Goal: Find specific page/section: Find specific page/section

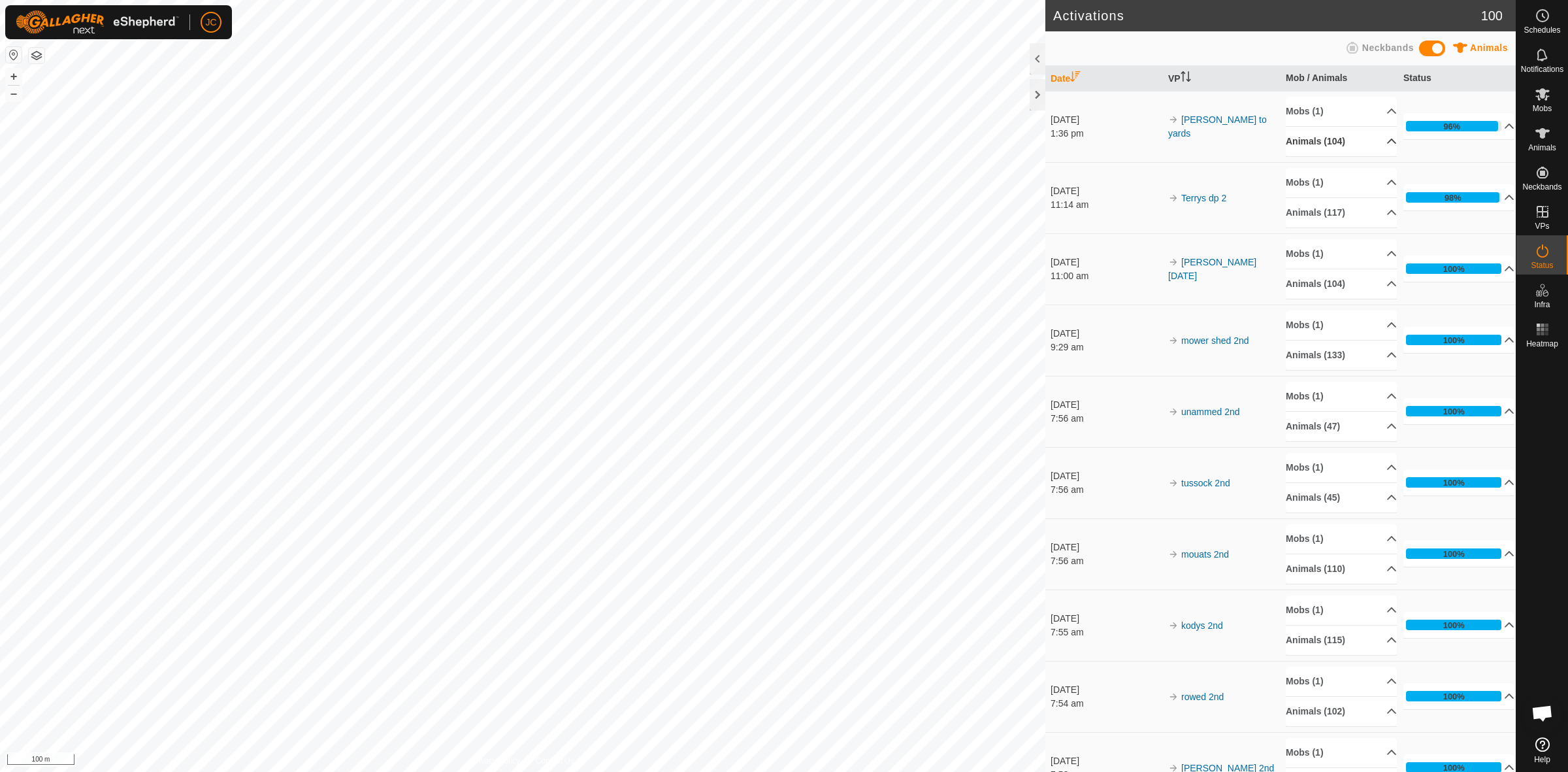
click at [1378, 146] on p-accordion-header "Animals (104)" at bounding box center [1341, 141] width 111 height 30
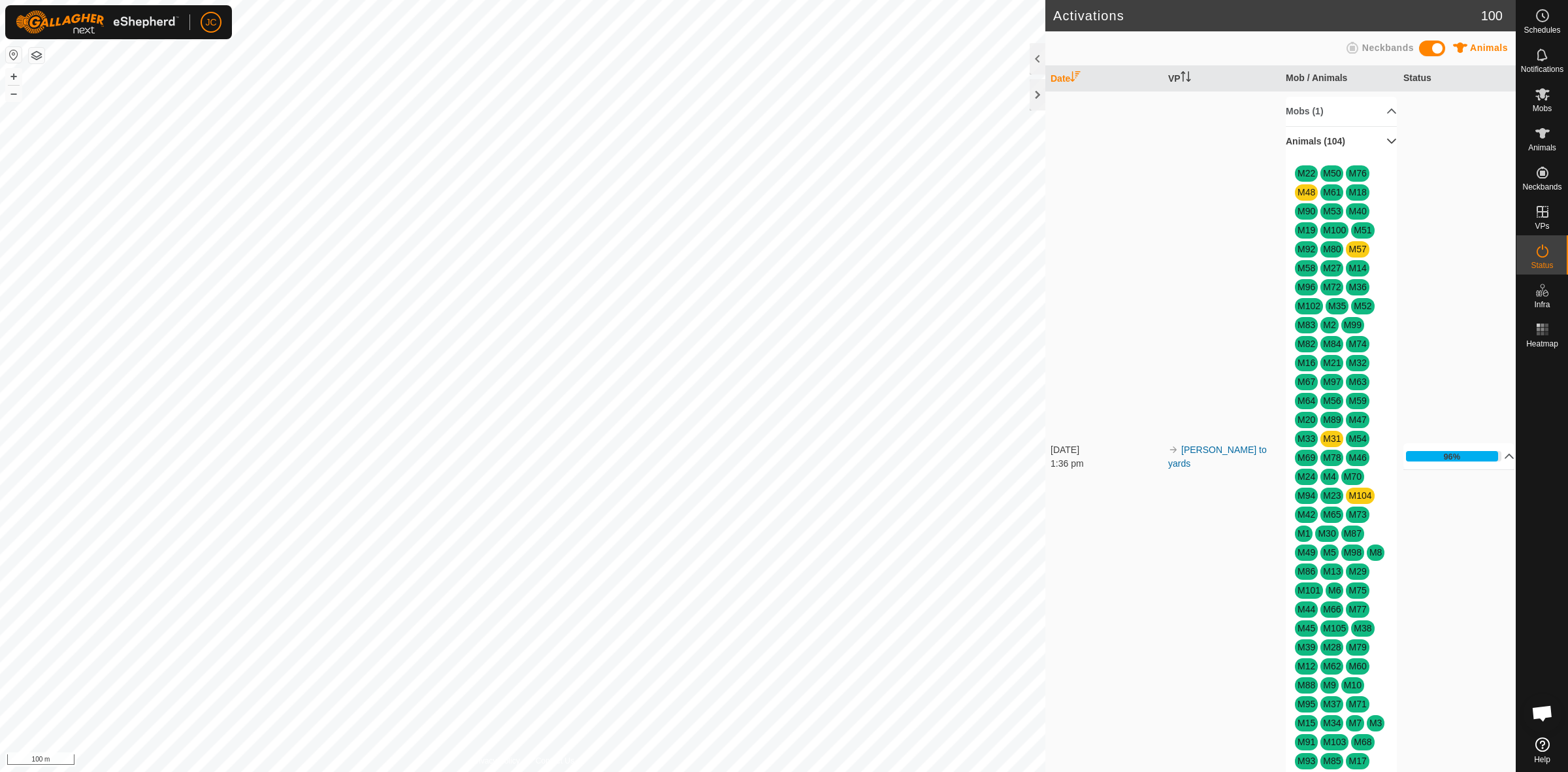
click at [1378, 146] on p-accordion-header "Animals (104)" at bounding box center [1341, 141] width 111 height 30
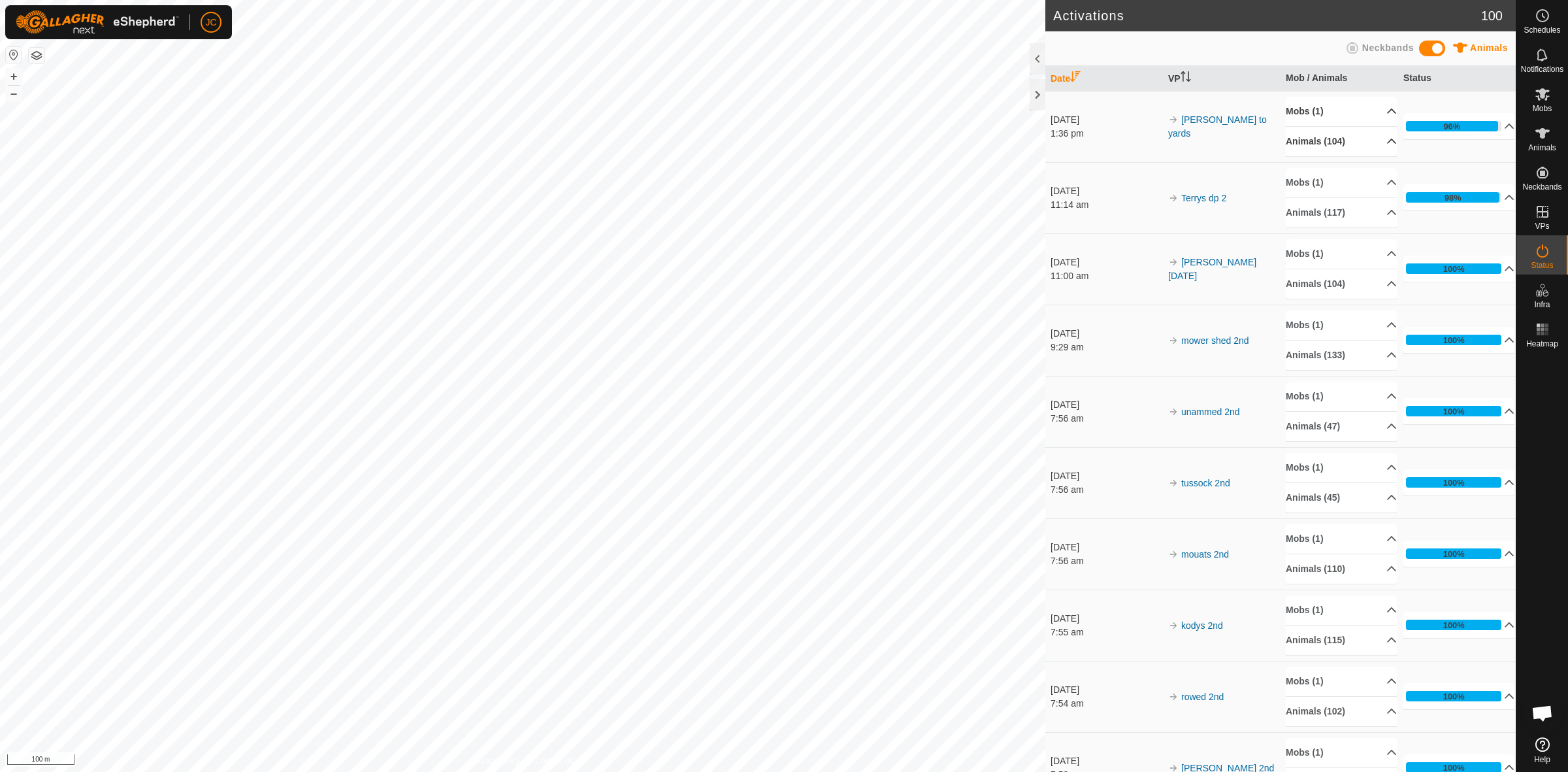
click at [1375, 117] on p-accordion-header "Mobs (1)" at bounding box center [1341, 111] width 111 height 30
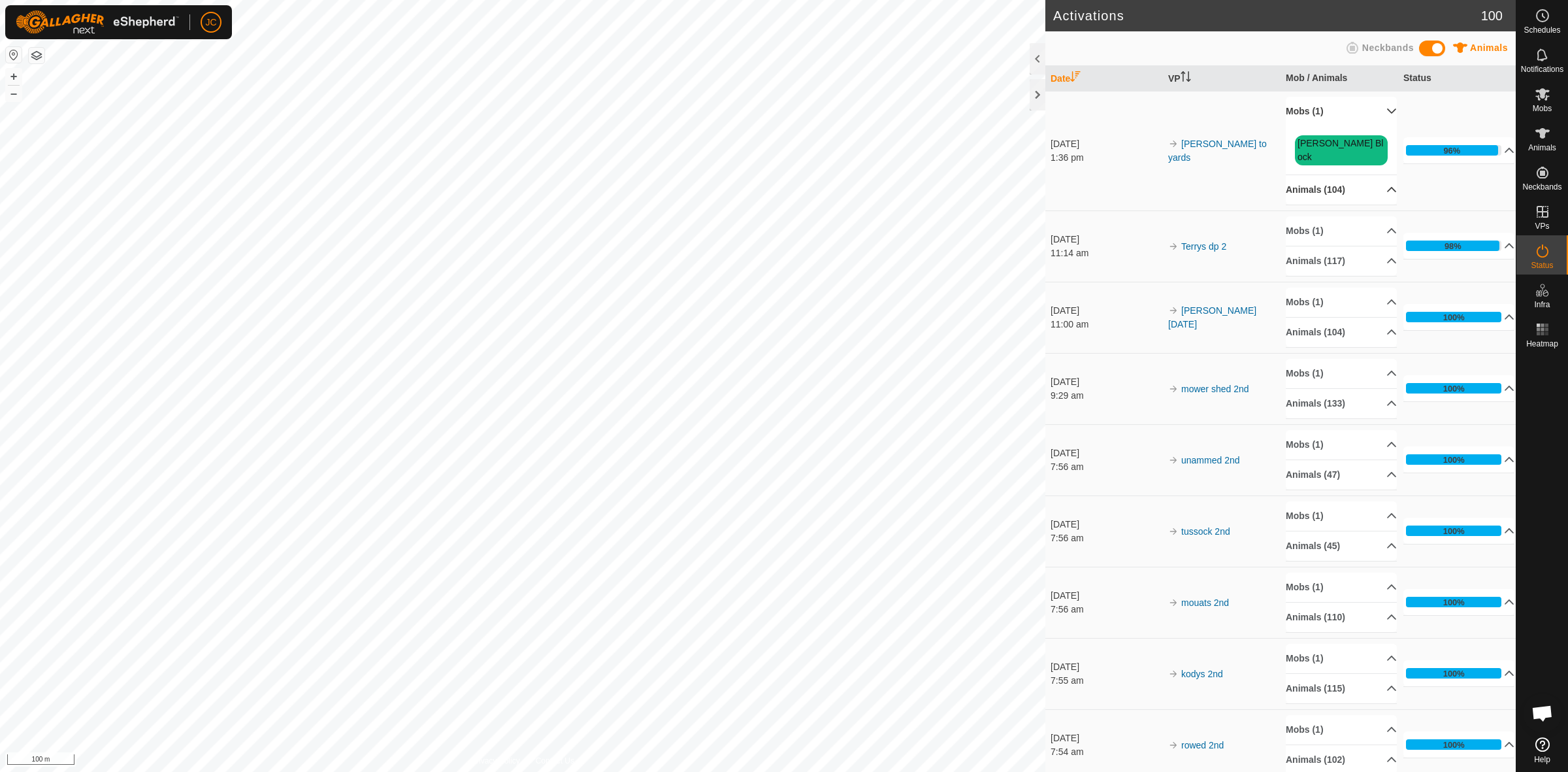
click at [1375, 117] on p-accordion-header "Mobs (1)" at bounding box center [1341, 111] width 111 height 30
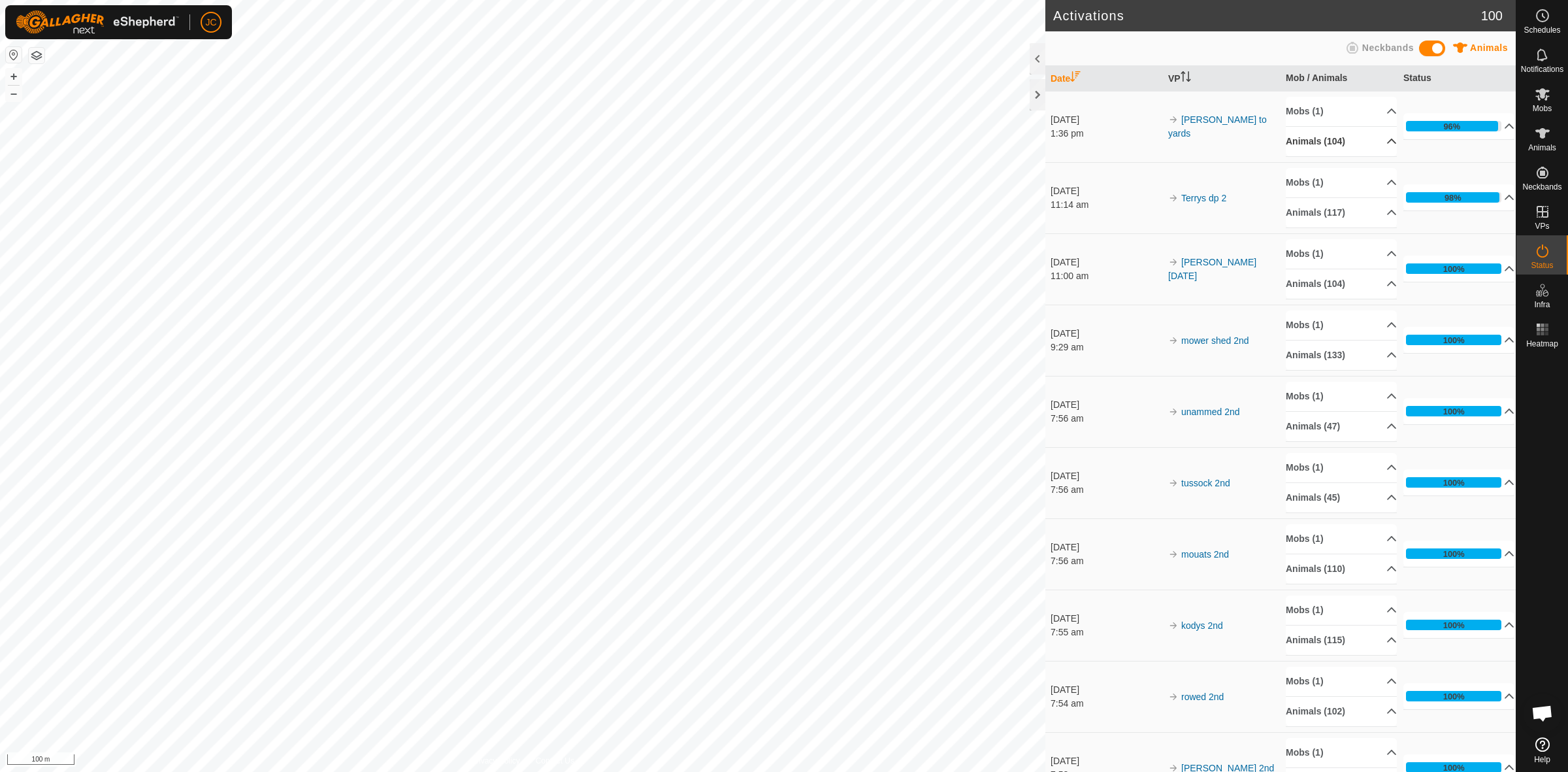
click at [1374, 139] on p-accordion-header "Animals (104)" at bounding box center [1341, 141] width 111 height 30
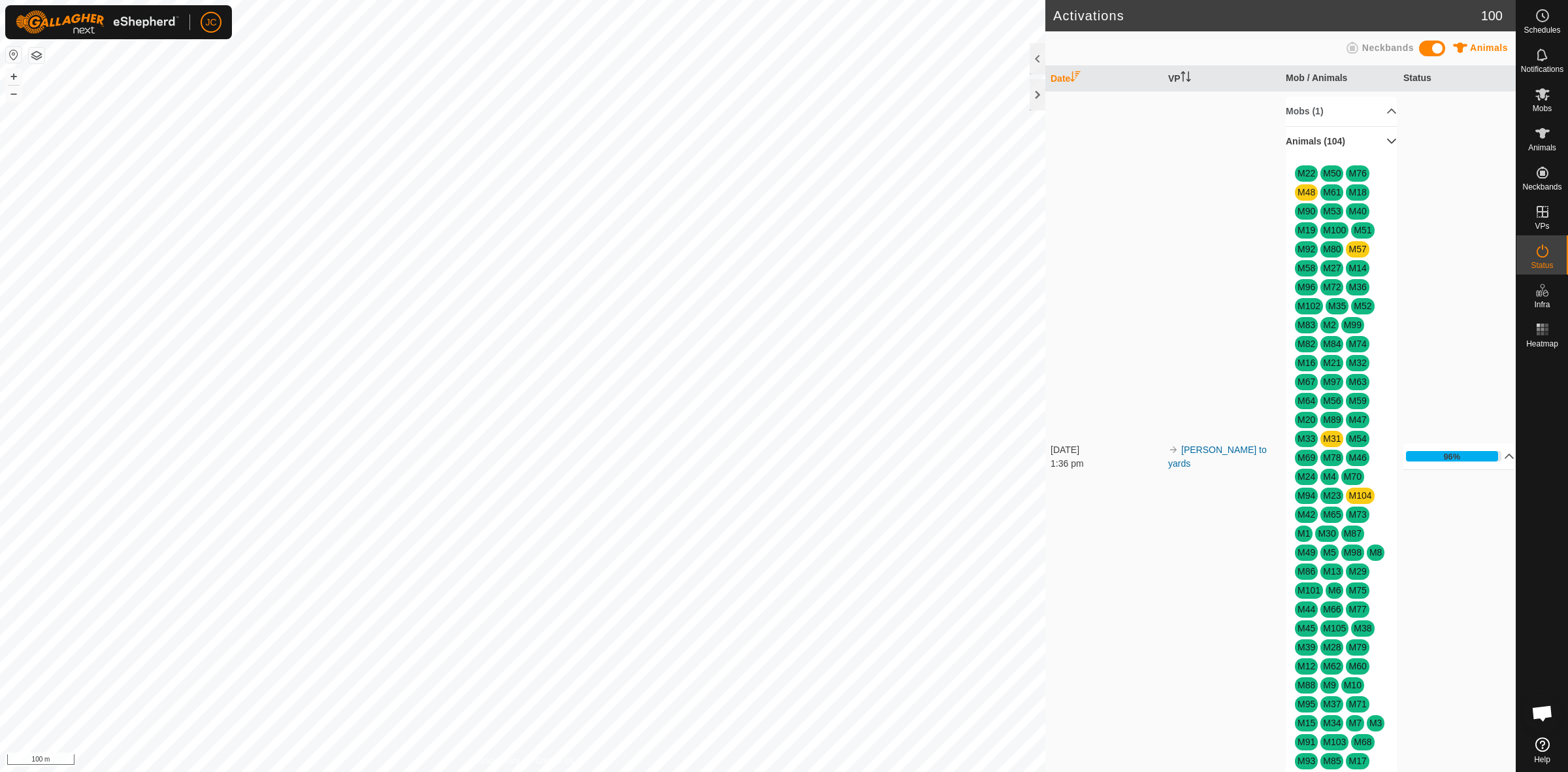
click at [1370, 145] on p-accordion-header "Animals (104)" at bounding box center [1341, 141] width 111 height 30
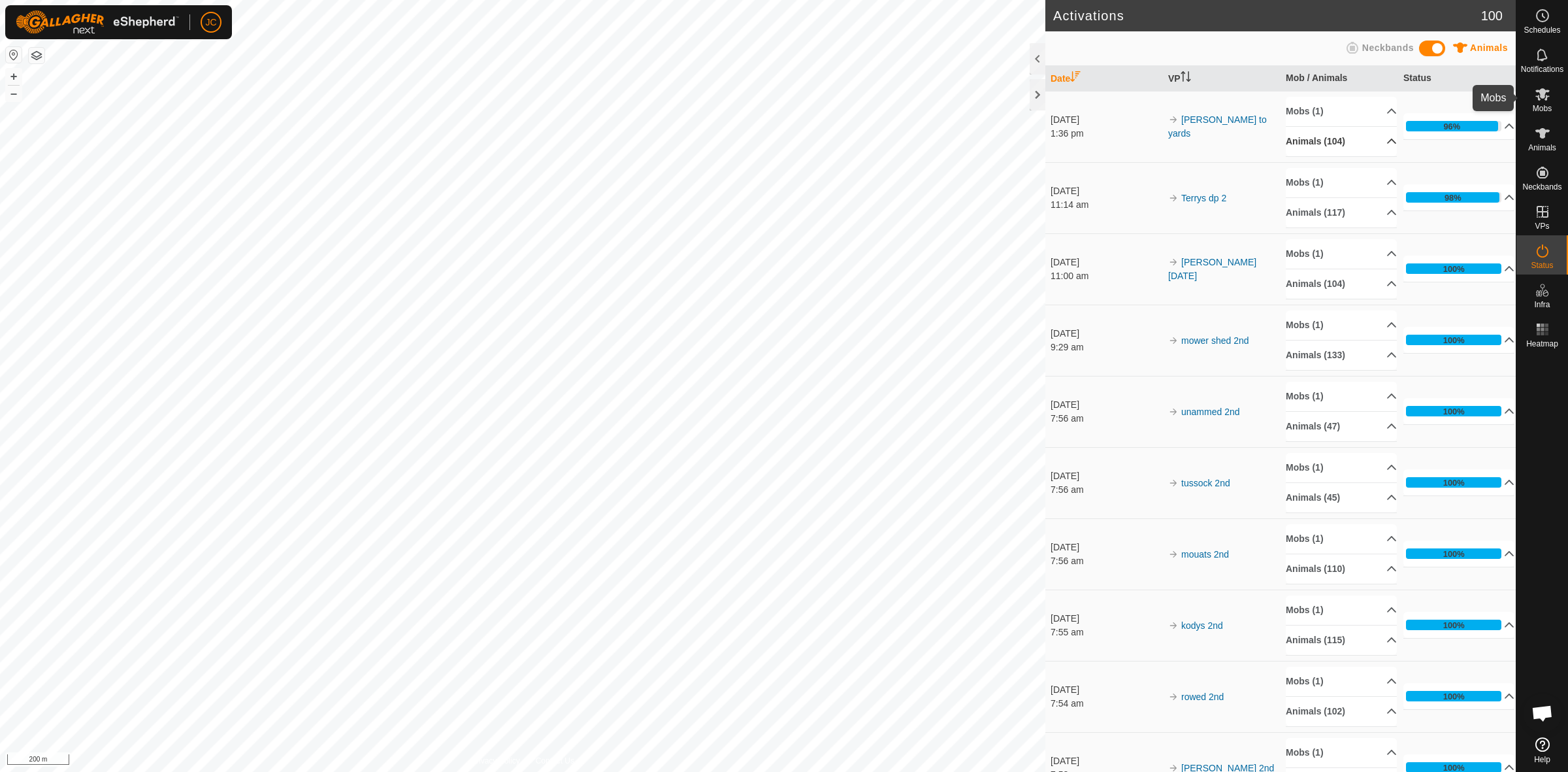
click at [1544, 99] on icon at bounding box center [1542, 94] width 15 height 15
